Goal: Task Accomplishment & Management: Use online tool/utility

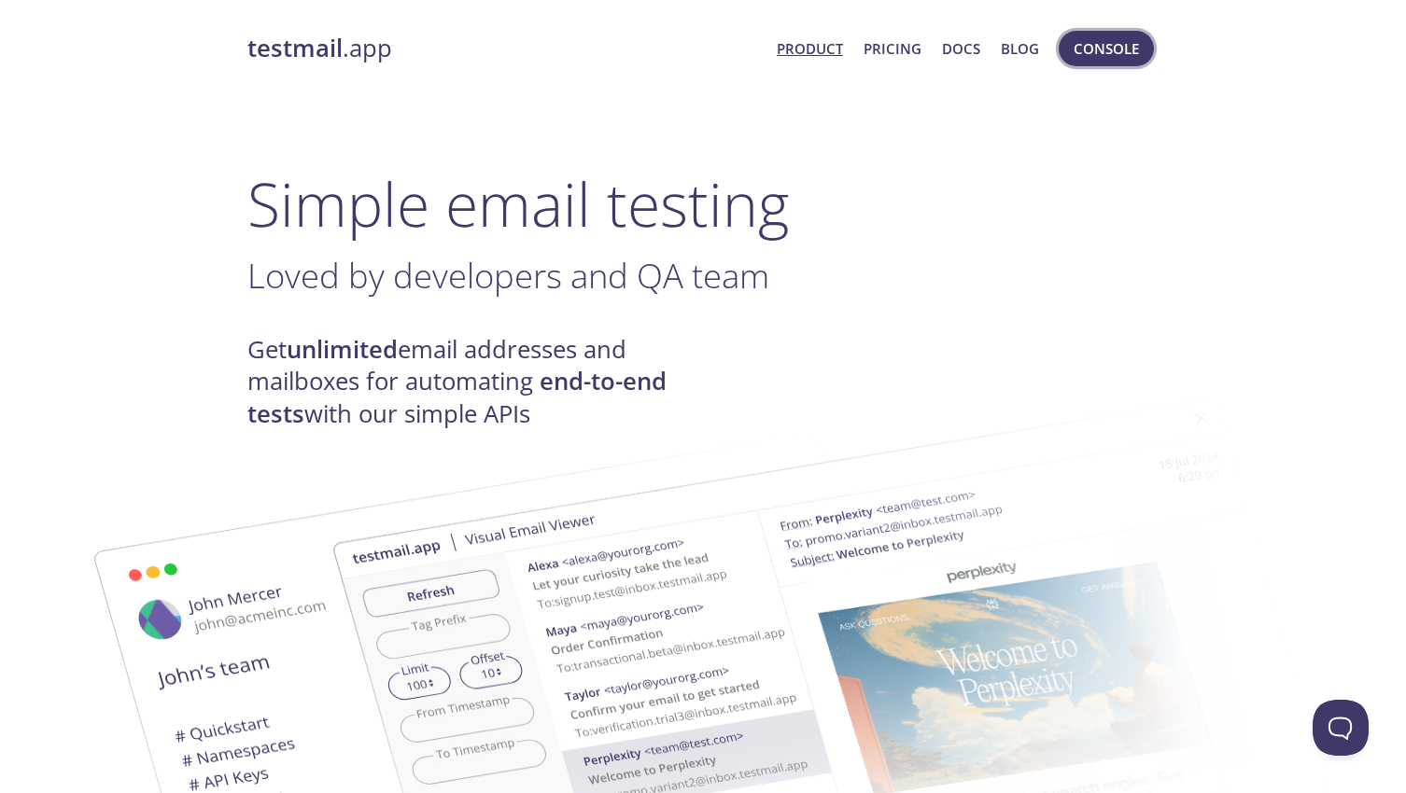
click at [1106, 55] on span "Console" at bounding box center [1106, 48] width 65 height 24
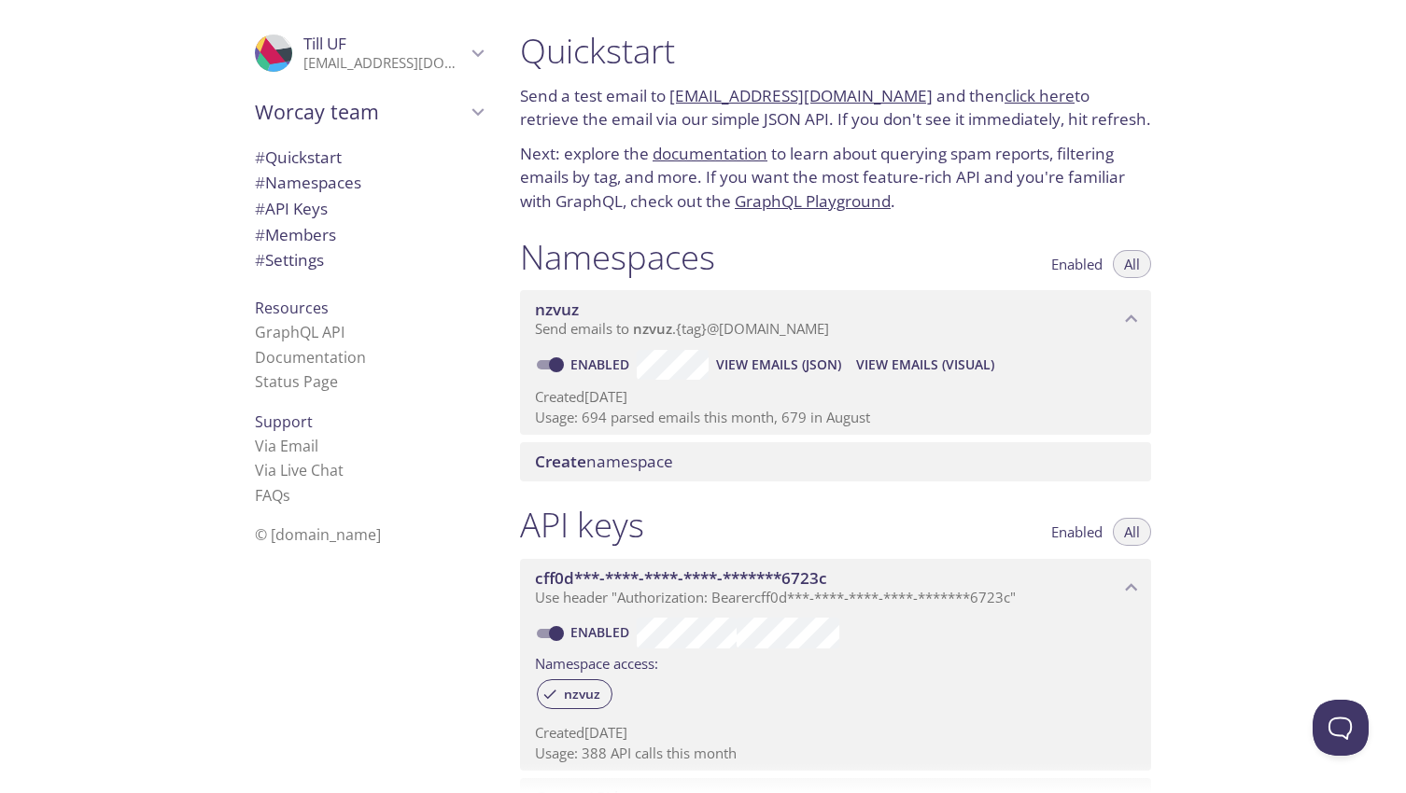
click at [770, 360] on span "View Emails (JSON)" at bounding box center [778, 365] width 125 height 22
click at [997, 207] on p "Next: explore the documentation to learn about querying spam reports, filtering…" at bounding box center [835, 178] width 631 height 72
